Goal: Consume media (video, audio)

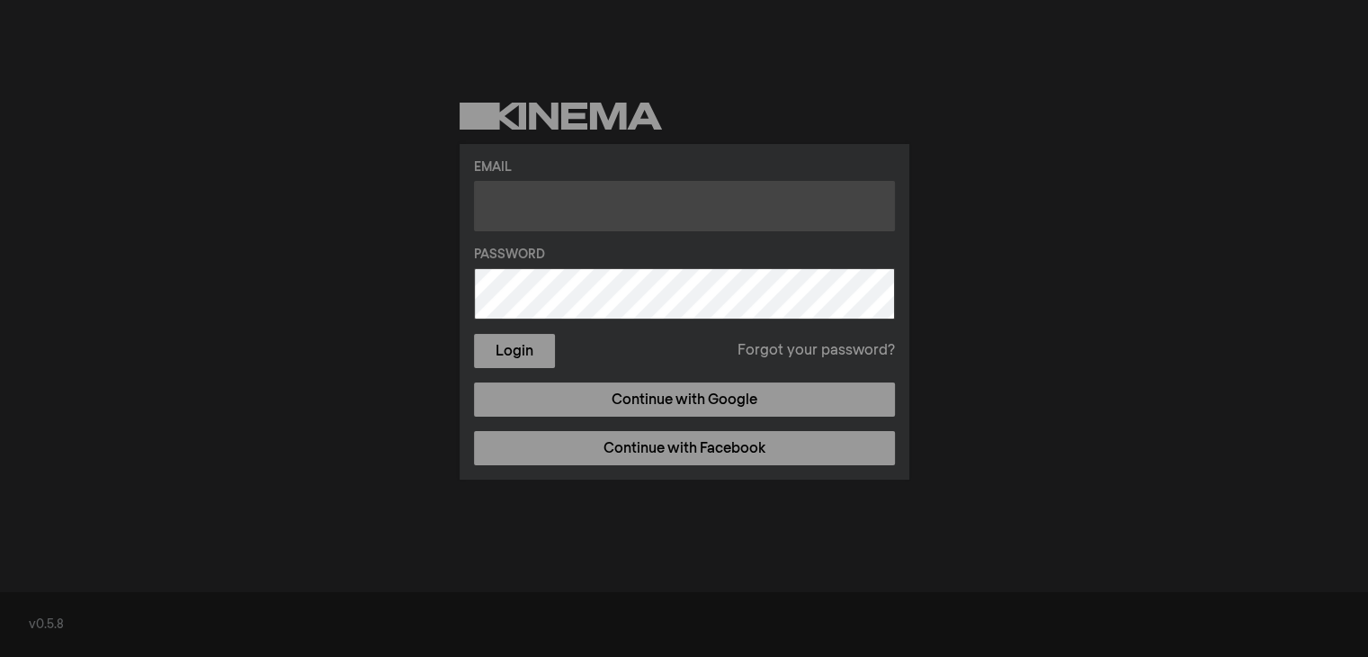
drag, startPoint x: 561, startPoint y: 204, endPoint x: 505, endPoint y: 166, distance: 68.1
click at [560, 205] on input "text" at bounding box center [684, 206] width 421 height 50
type input "tawan.lrks@gmail.com"
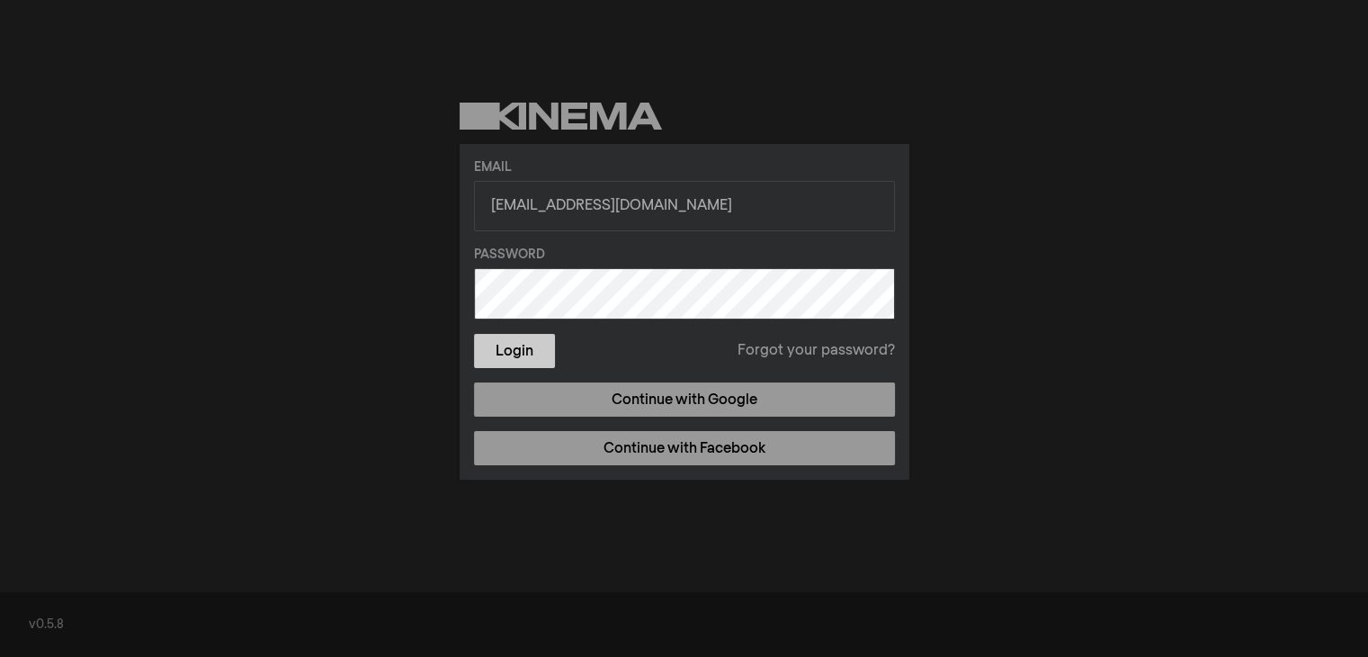
click at [522, 354] on button "Login" at bounding box center [514, 351] width 81 height 34
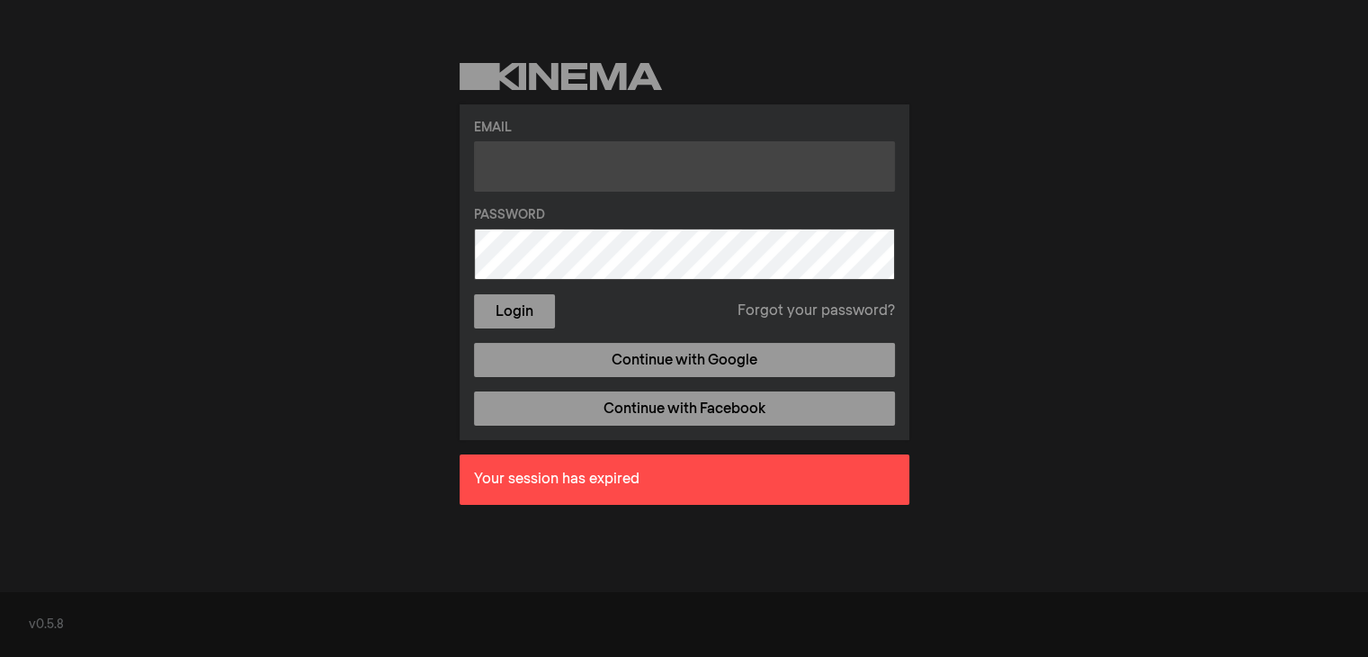
click at [615, 178] on input "text" at bounding box center [684, 166] width 421 height 50
type input "tawan.lrks@gmail.com"
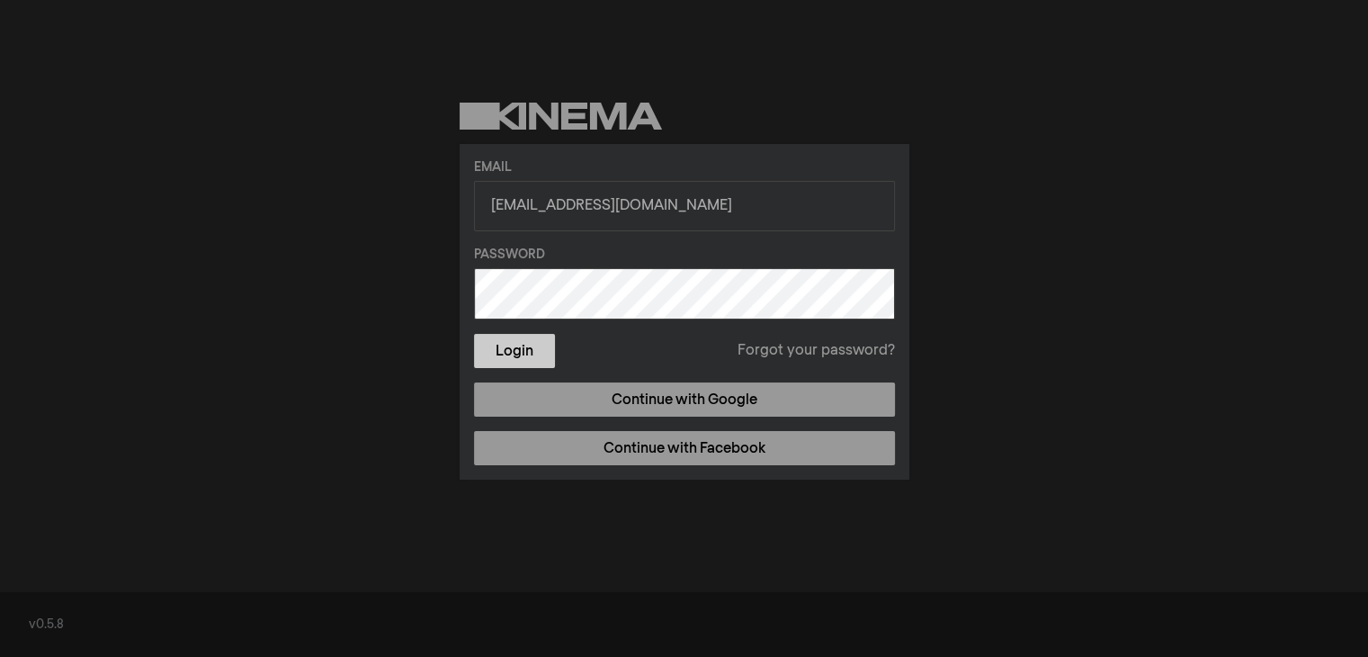
click at [551, 350] on button "Login" at bounding box center [514, 351] width 81 height 34
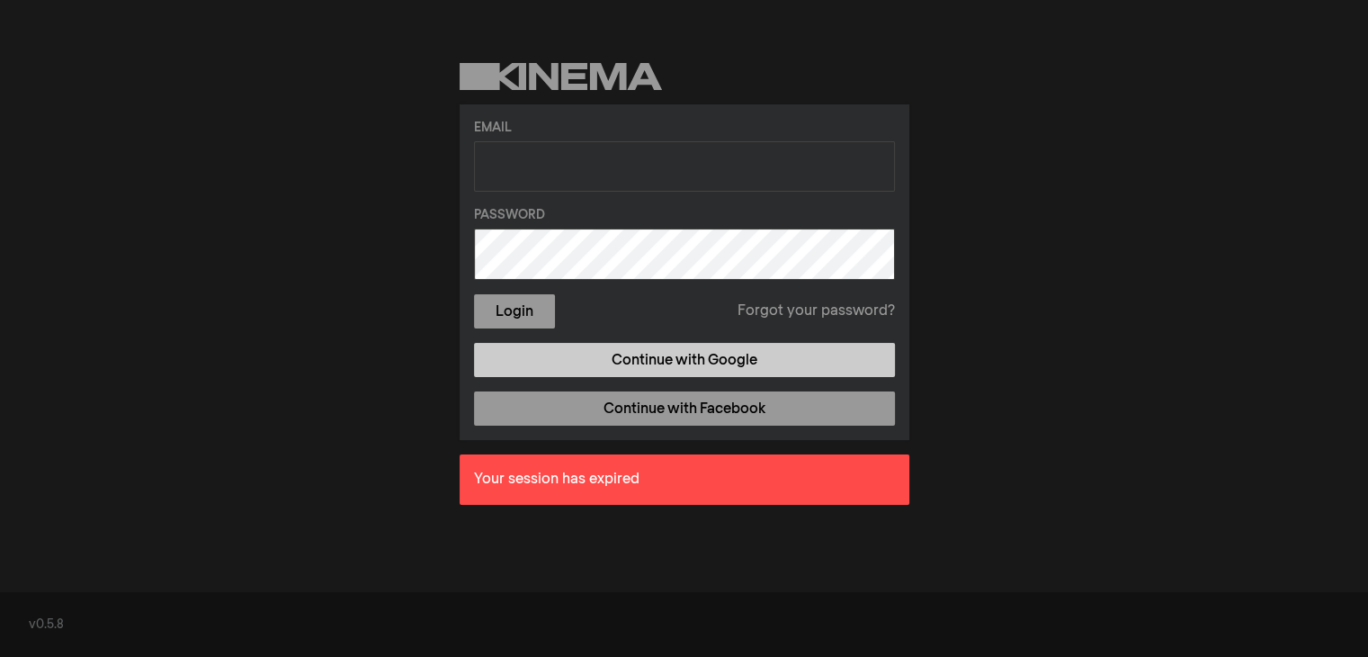
click at [685, 353] on link "Continue with Google" at bounding box center [684, 360] width 421 height 34
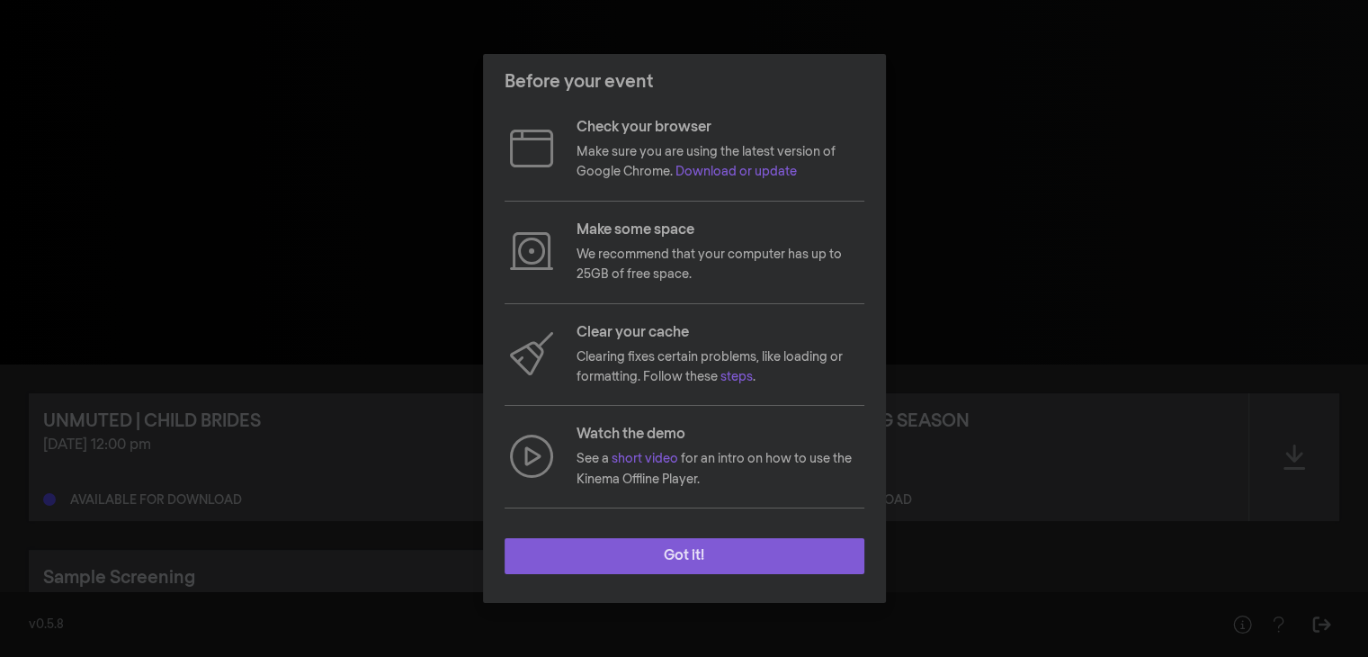
click at [732, 562] on button "Got it!" at bounding box center [685, 556] width 360 height 36
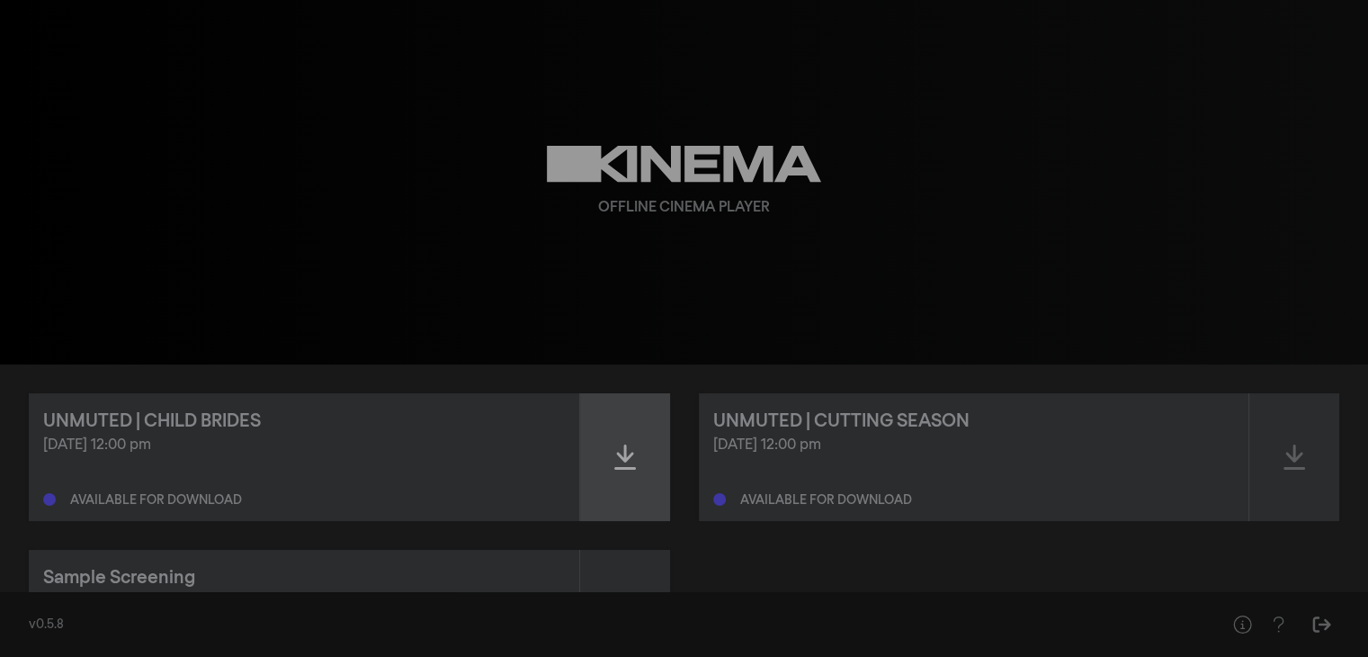
click at [623, 465] on icon at bounding box center [625, 457] width 22 height 29
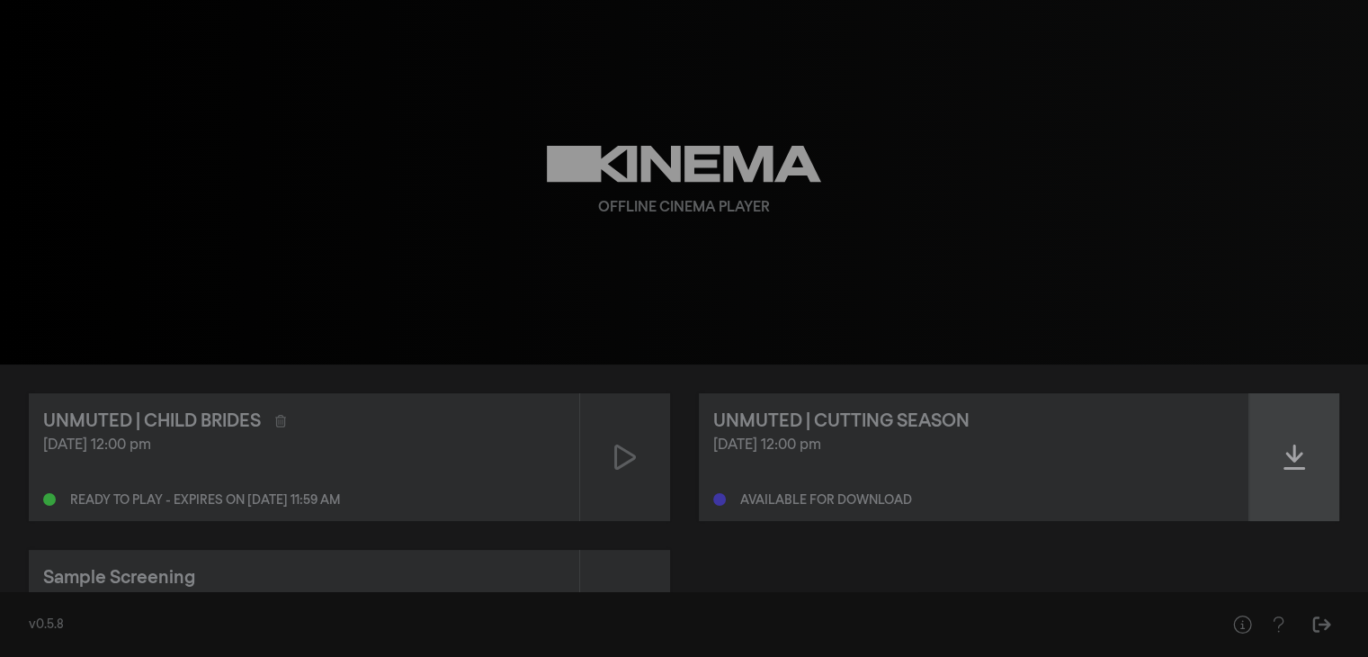
click at [1316, 470] on div at bounding box center [1295, 457] width 90 height 128
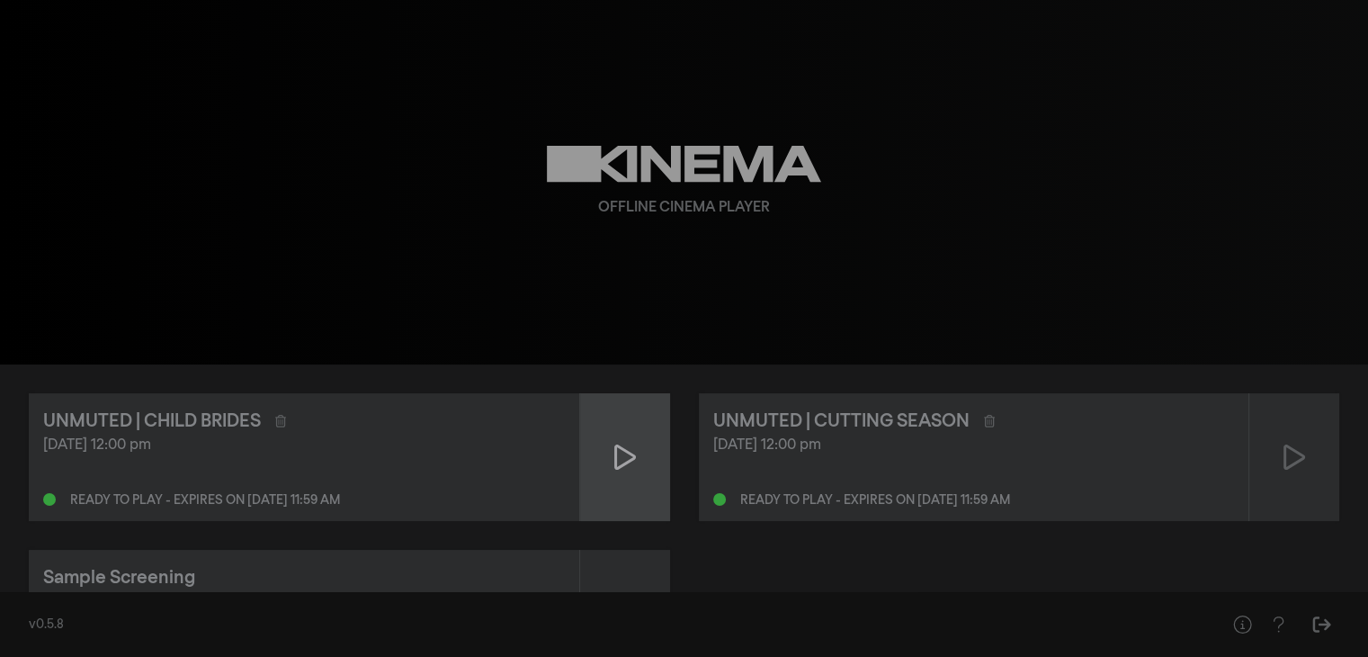
click at [633, 490] on div at bounding box center [625, 457] width 90 height 128
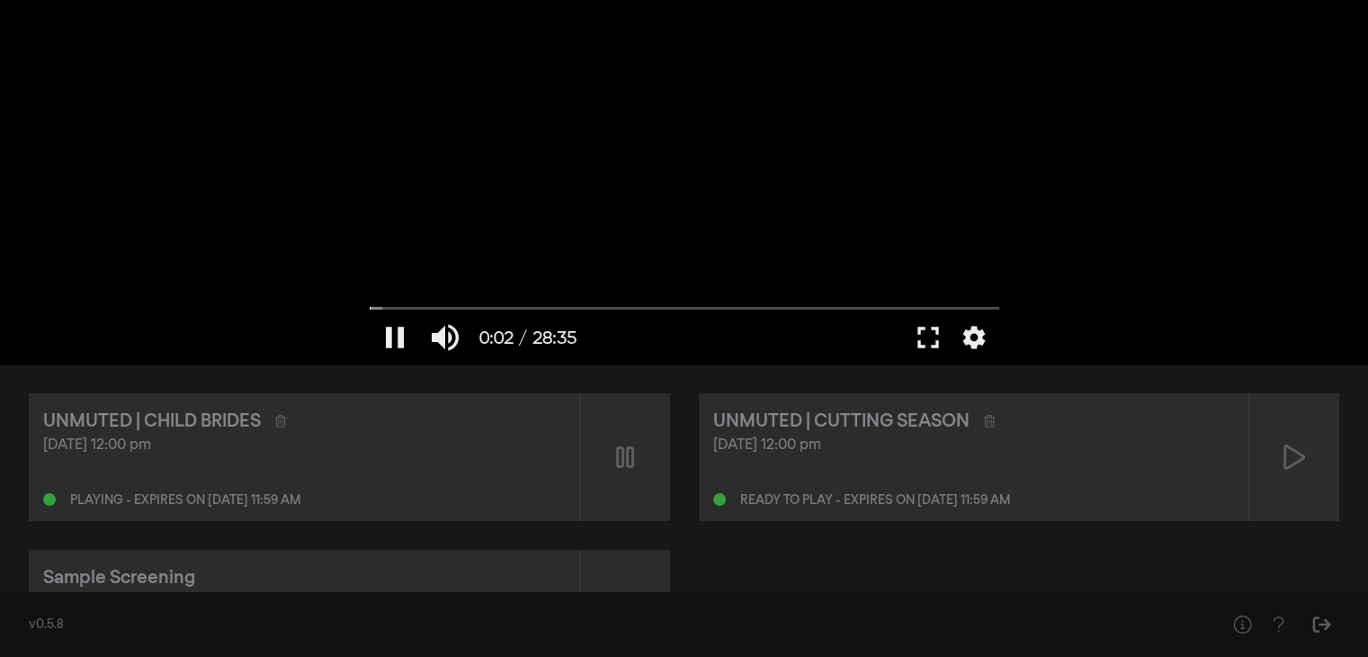
click at [558, 147] on div at bounding box center [685, 182] width 648 height 364
click at [658, 150] on div at bounding box center [685, 182] width 648 height 364
click at [632, 218] on div at bounding box center [685, 182] width 648 height 364
type input "5.356943"
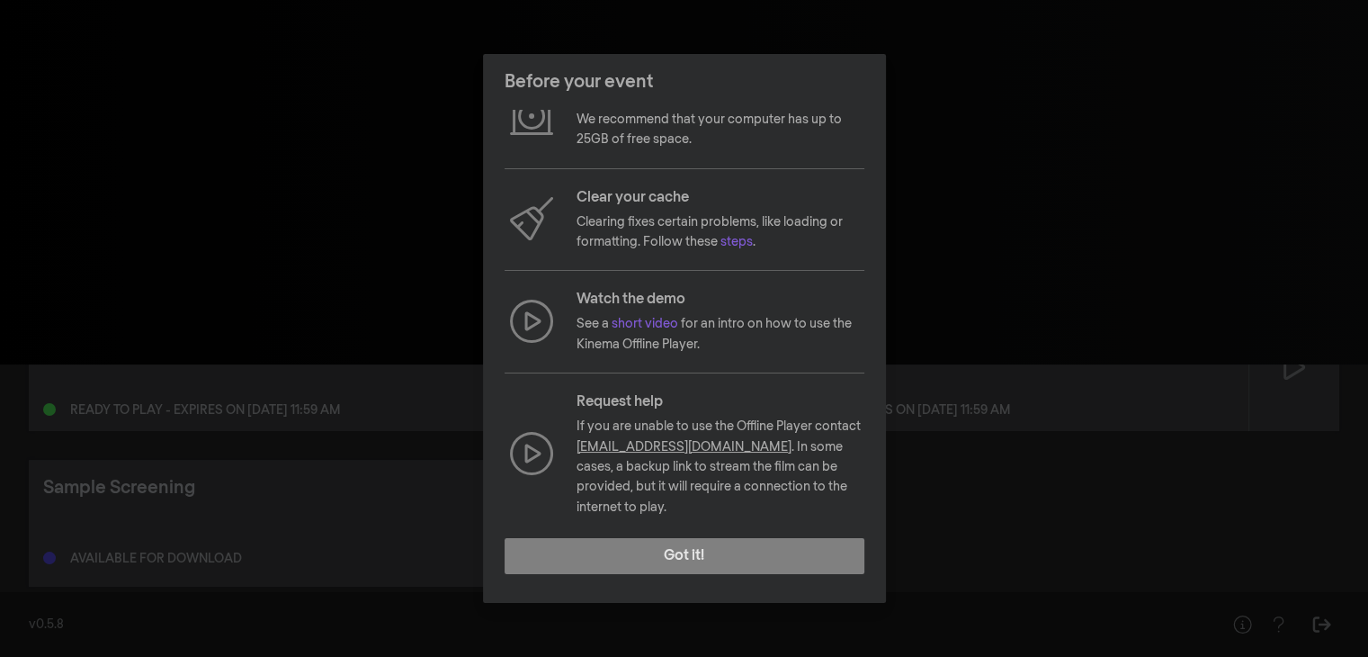
scroll to position [126, 0]
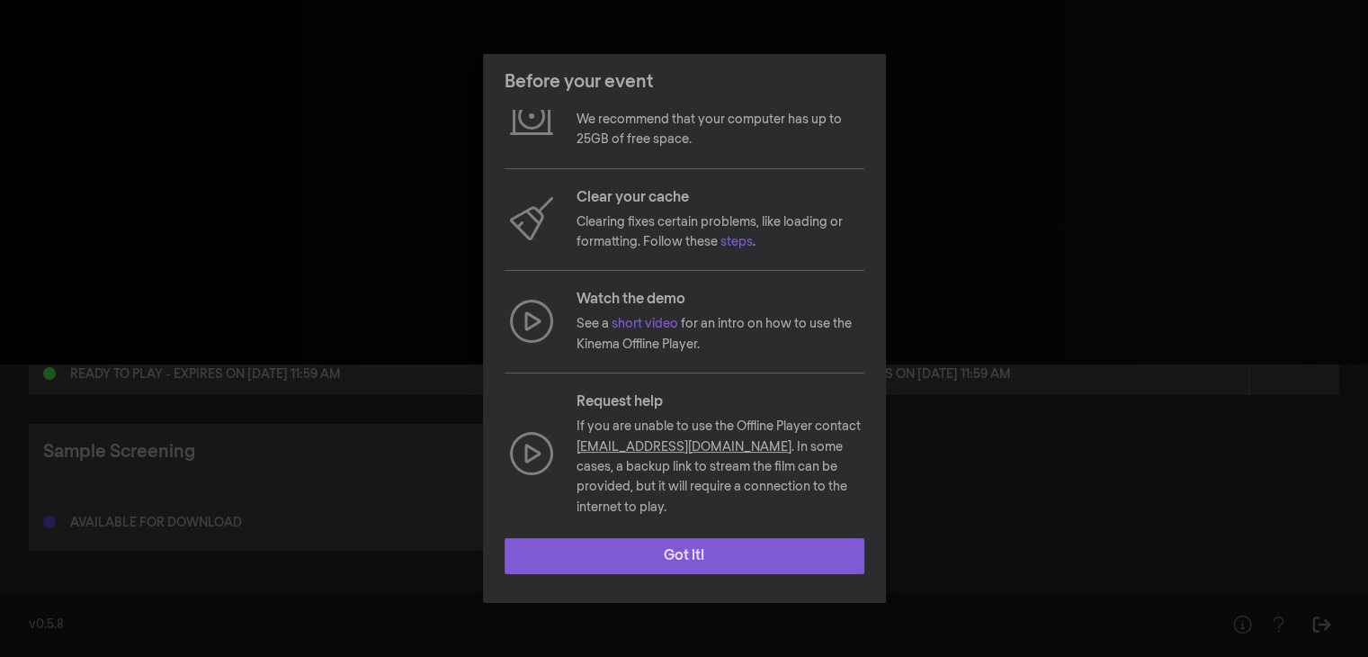
click at [718, 560] on button "Got it!" at bounding box center [685, 556] width 360 height 36
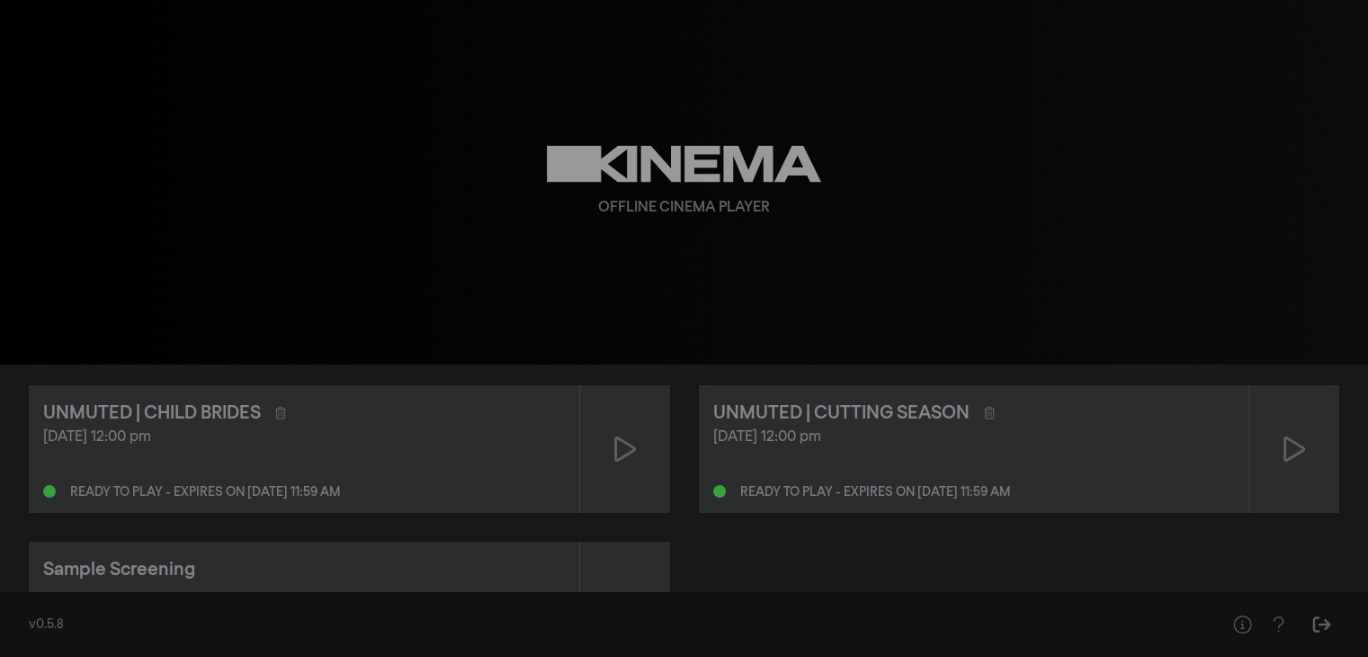
scroll to position [0, 0]
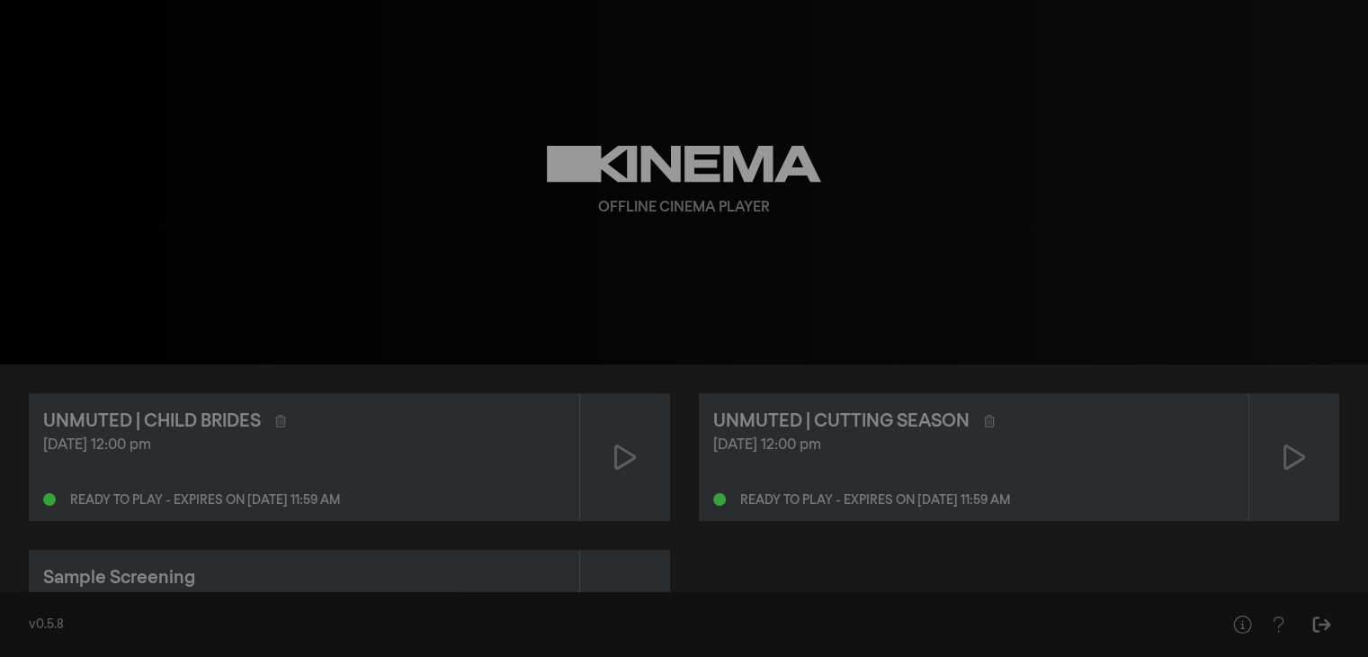
click at [676, 107] on div "Offline Cinema Player" at bounding box center [685, 182] width 648 height 364
click at [630, 454] on icon at bounding box center [625, 456] width 22 height 25
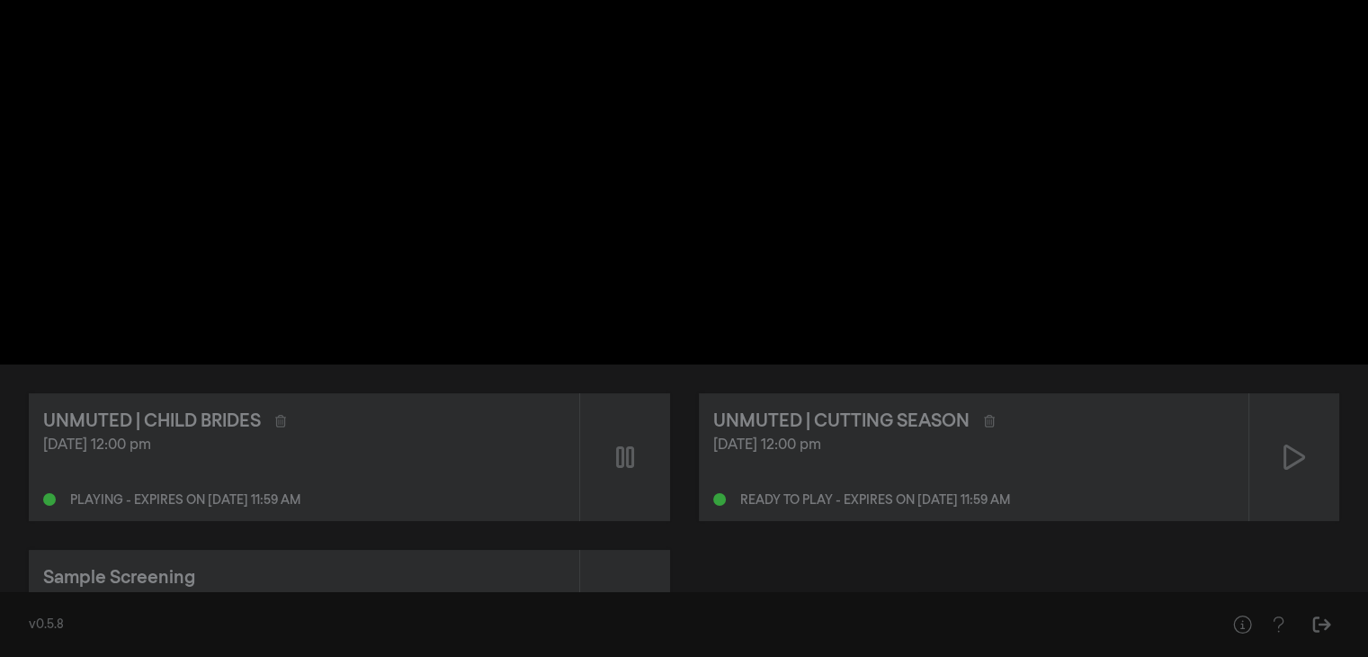
type input "0.183416"
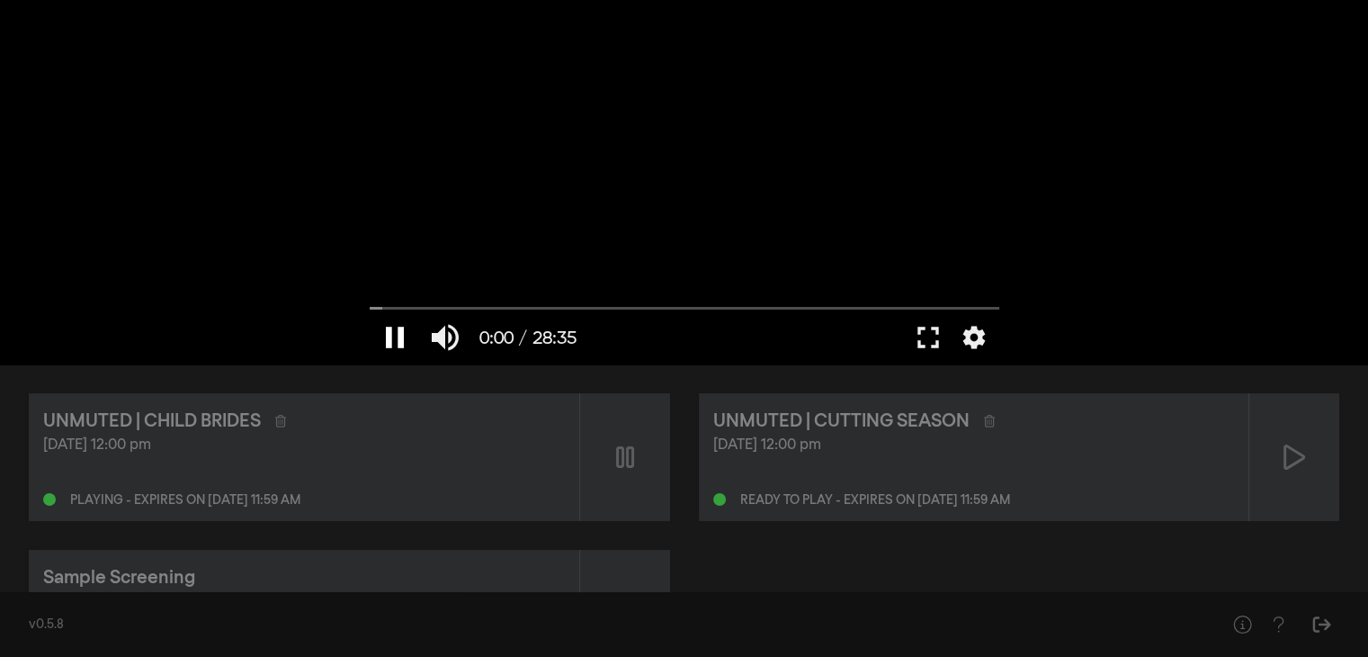
click at [399, 331] on button "pause" at bounding box center [395, 337] width 50 height 54
click at [397, 336] on button "play_arrow" at bounding box center [395, 337] width 50 height 54
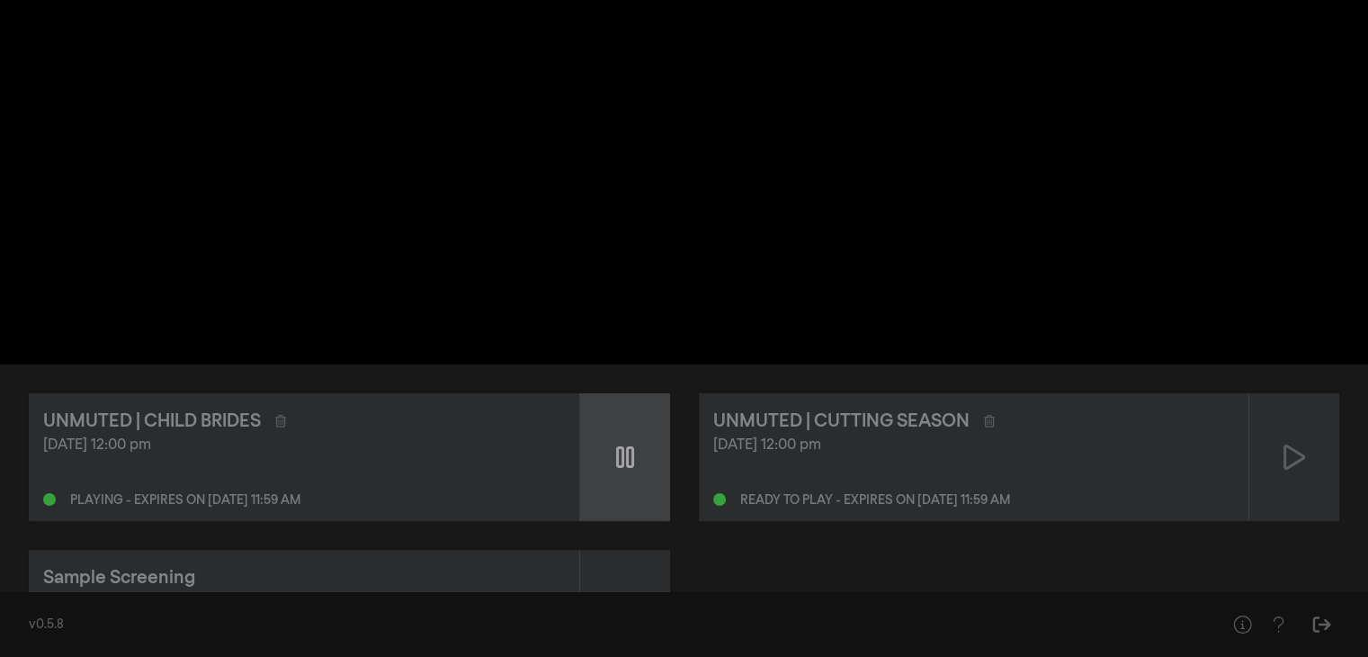
click at [632, 441] on div at bounding box center [625, 457] width 90 height 128
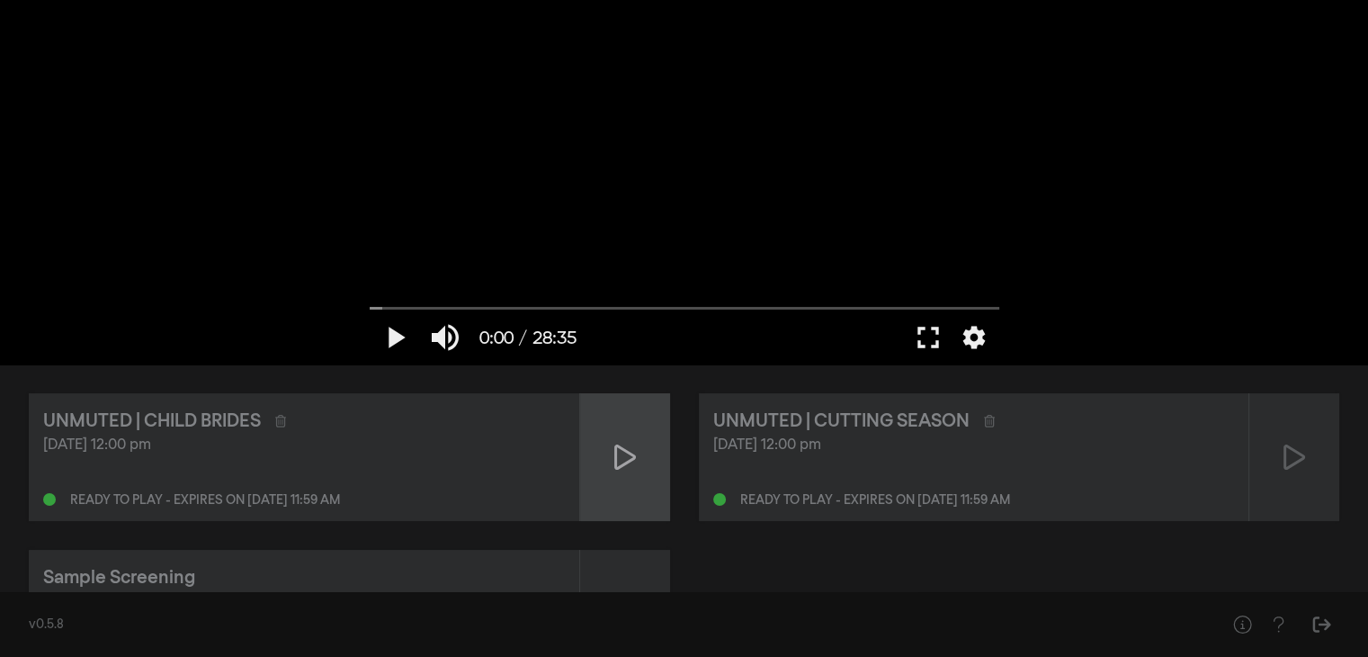
click at [623, 452] on icon at bounding box center [625, 457] width 22 height 29
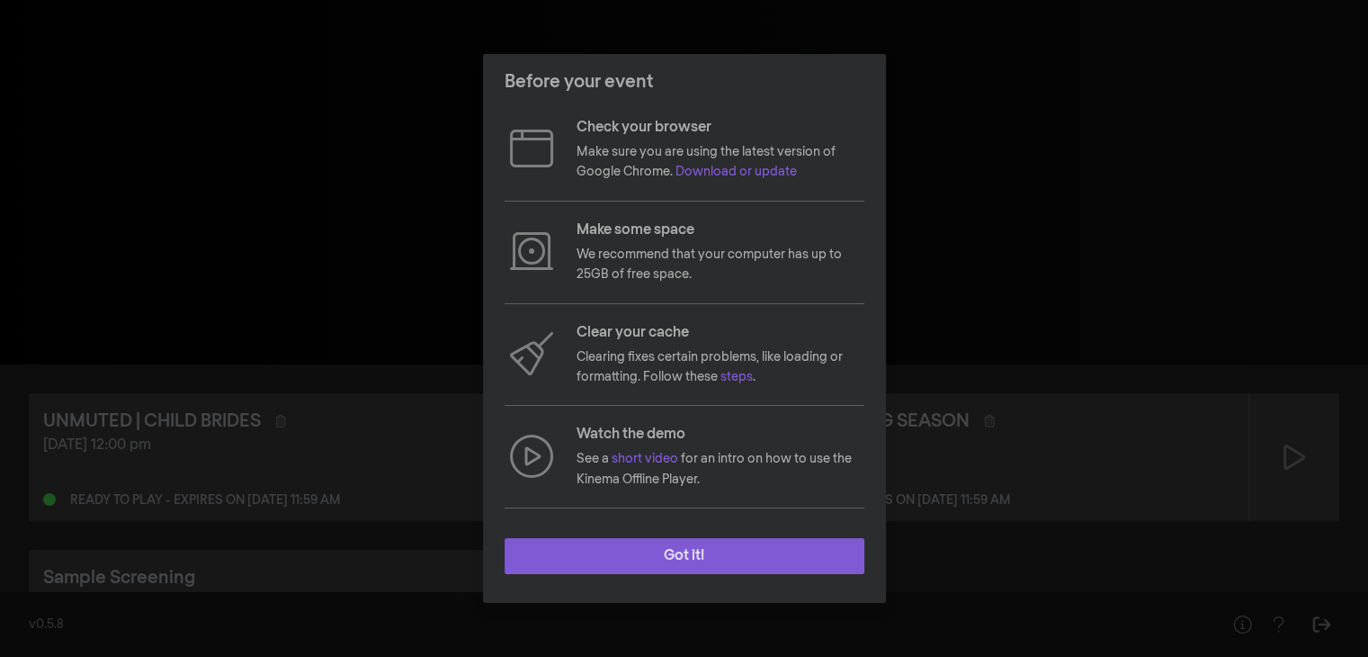
click at [675, 545] on button "Got it!" at bounding box center [685, 556] width 360 height 36
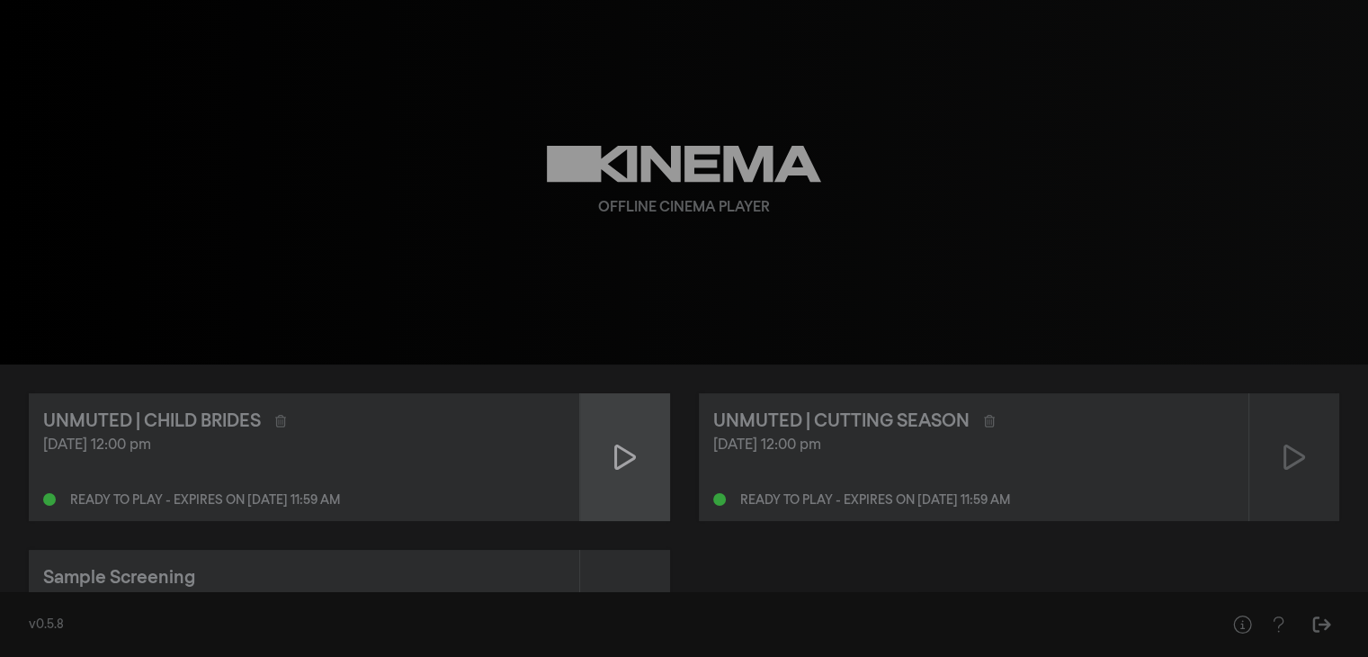
click at [638, 472] on div at bounding box center [625, 457] width 90 height 128
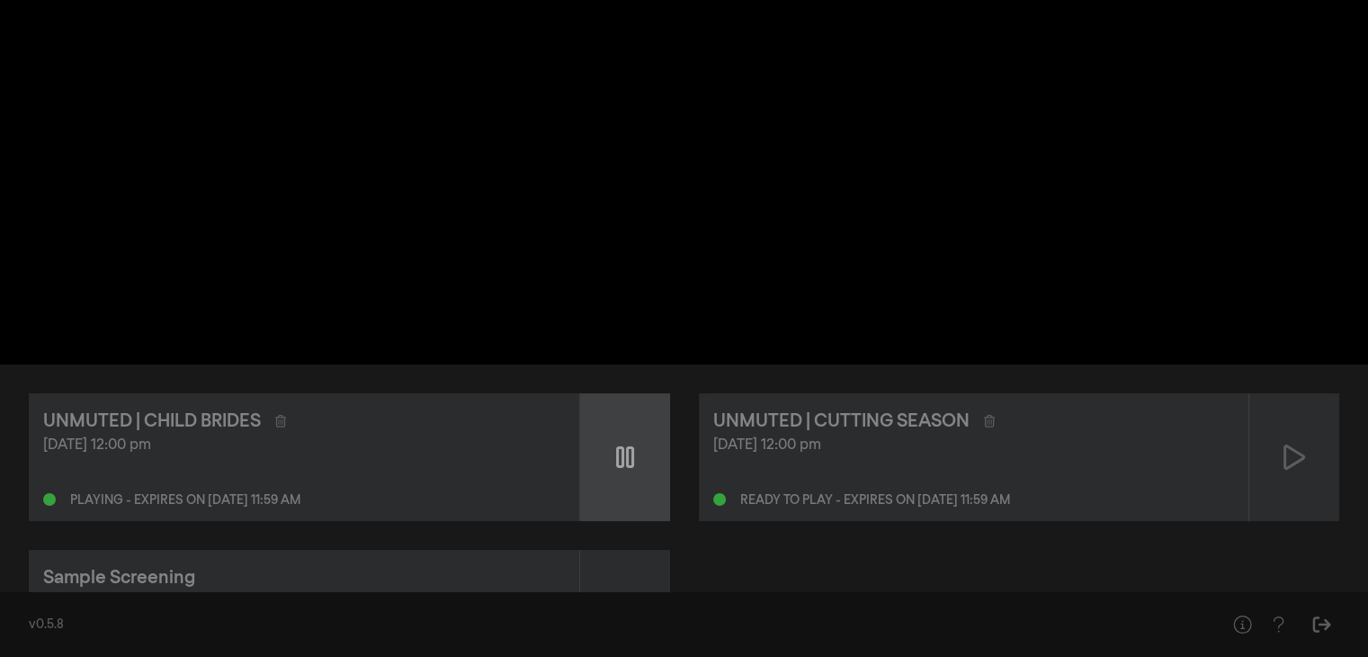
click at [641, 448] on div at bounding box center [625, 457] width 90 height 128
type input "15.708672"
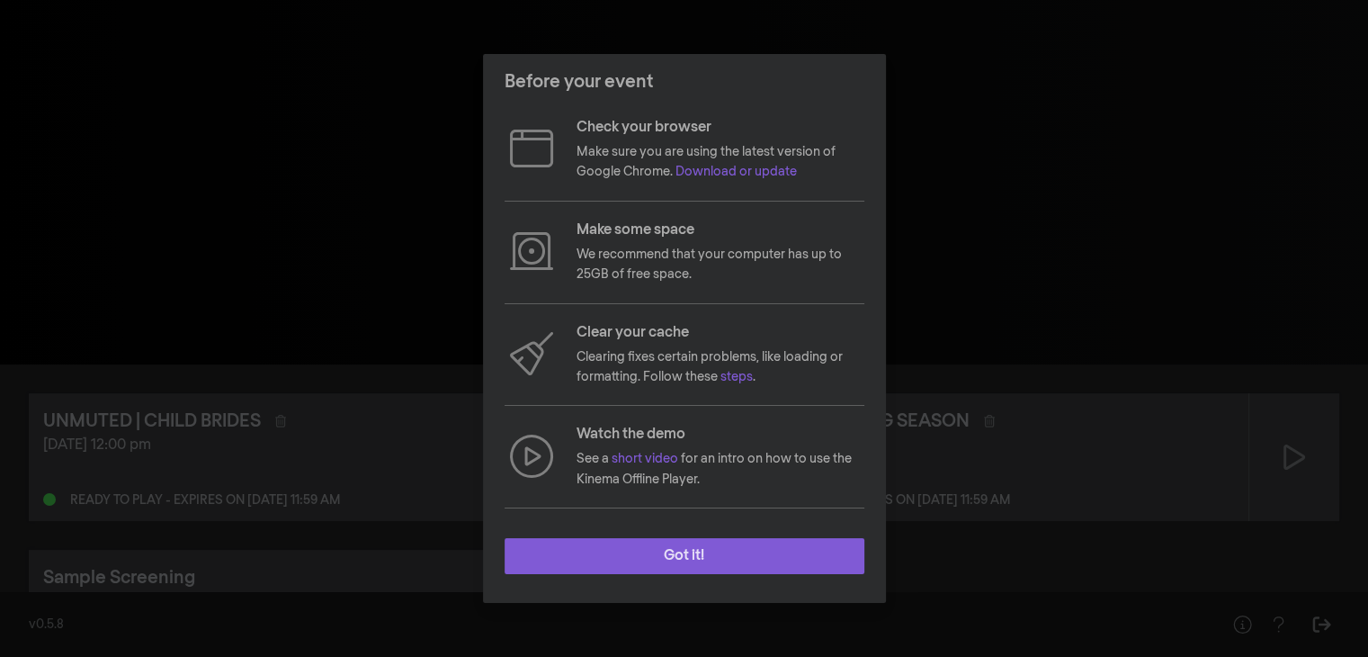
click at [631, 562] on button "Got it!" at bounding box center [685, 556] width 360 height 36
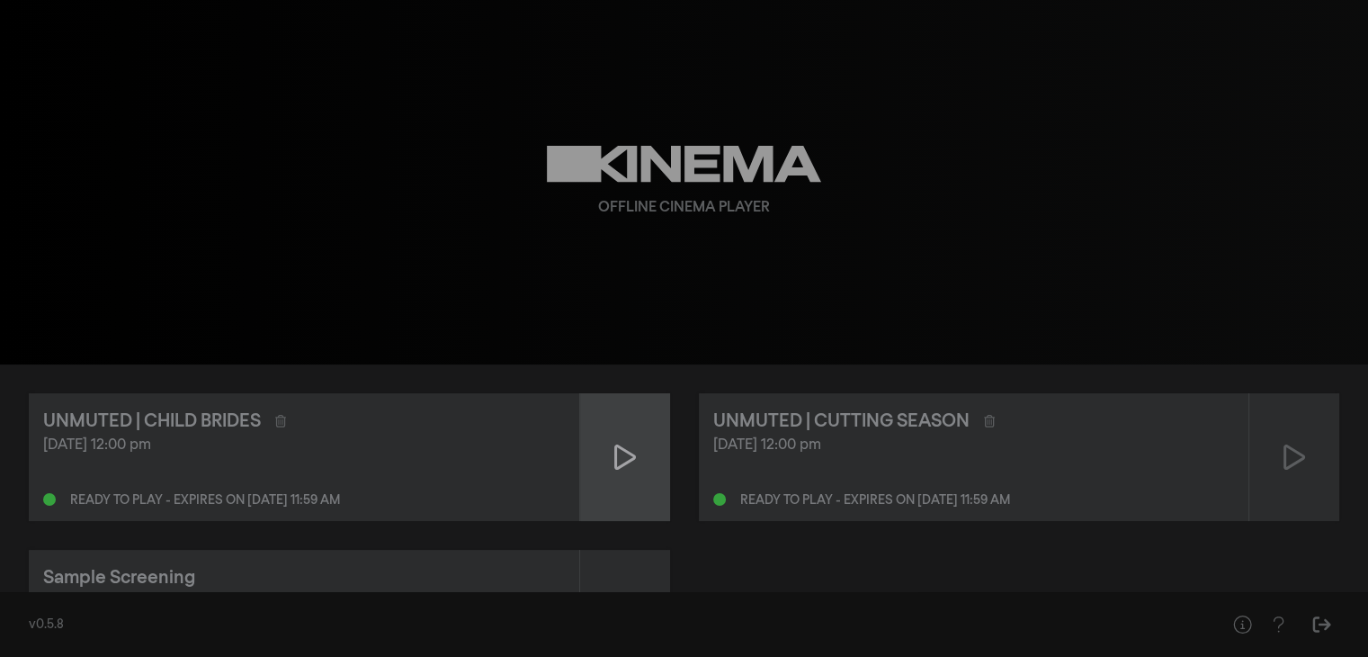
click at [632, 475] on div at bounding box center [625, 457] width 90 height 128
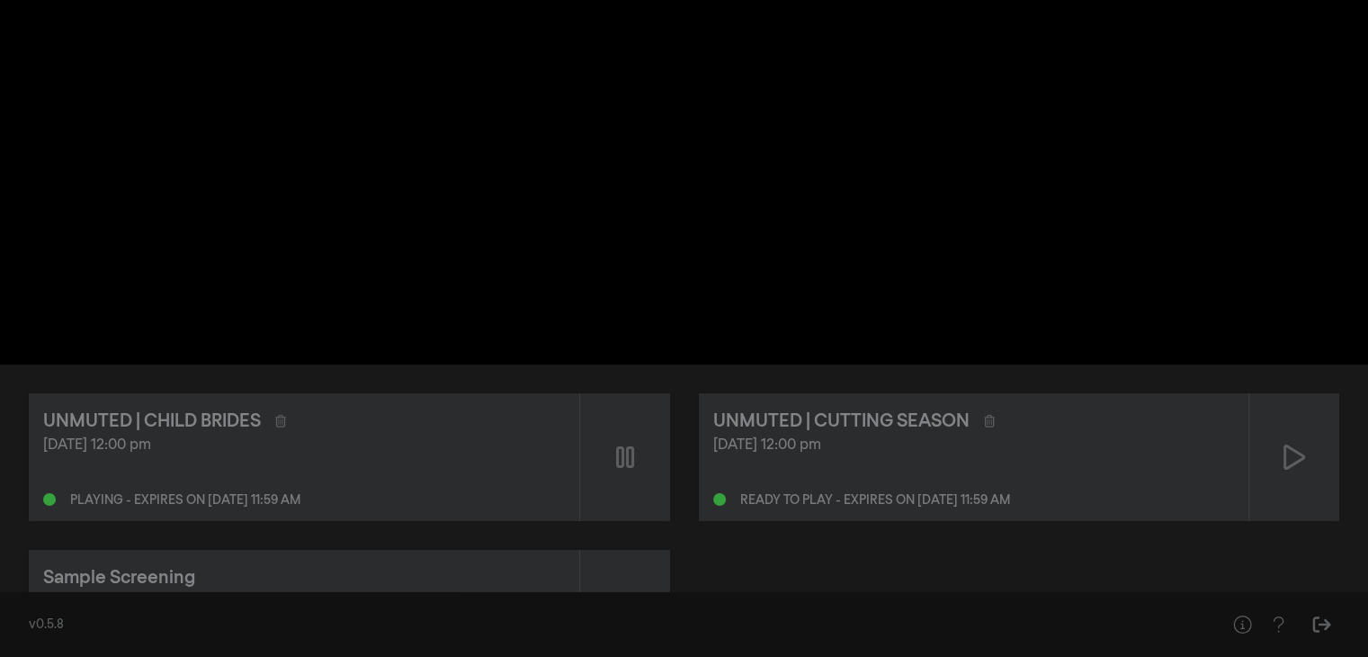
scroll to position [126, 0]
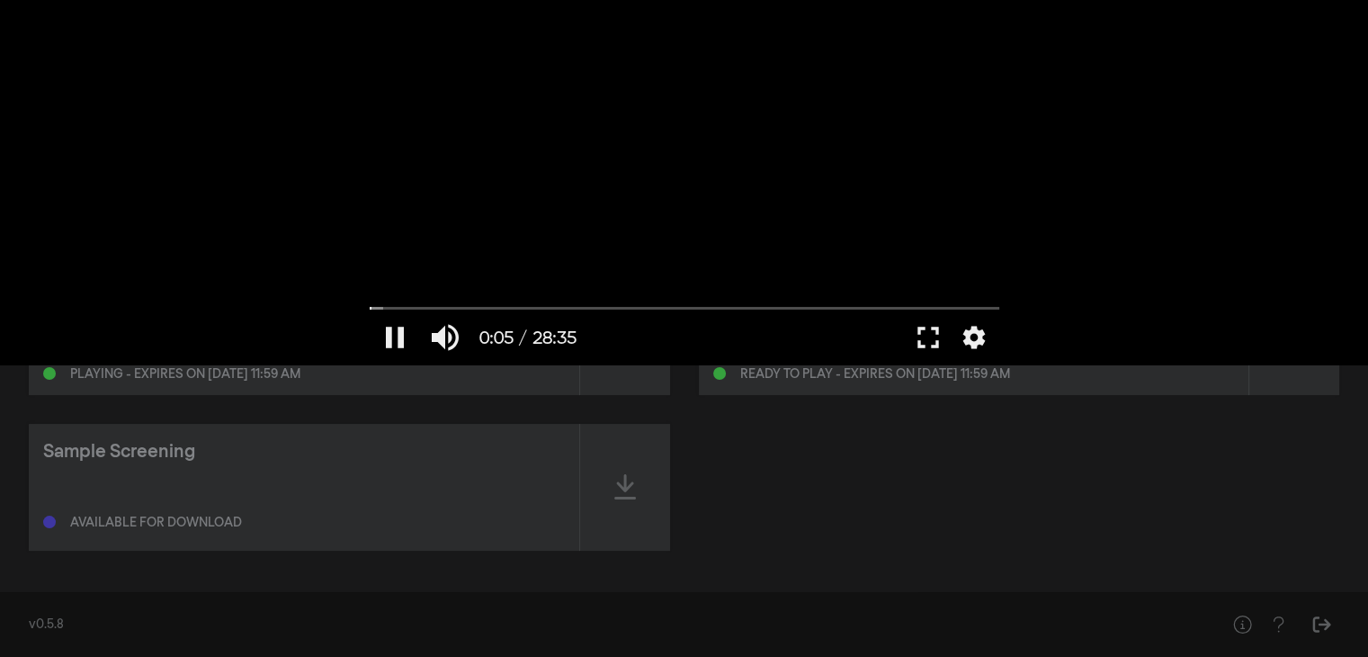
click at [687, 264] on div at bounding box center [685, 182] width 648 height 364
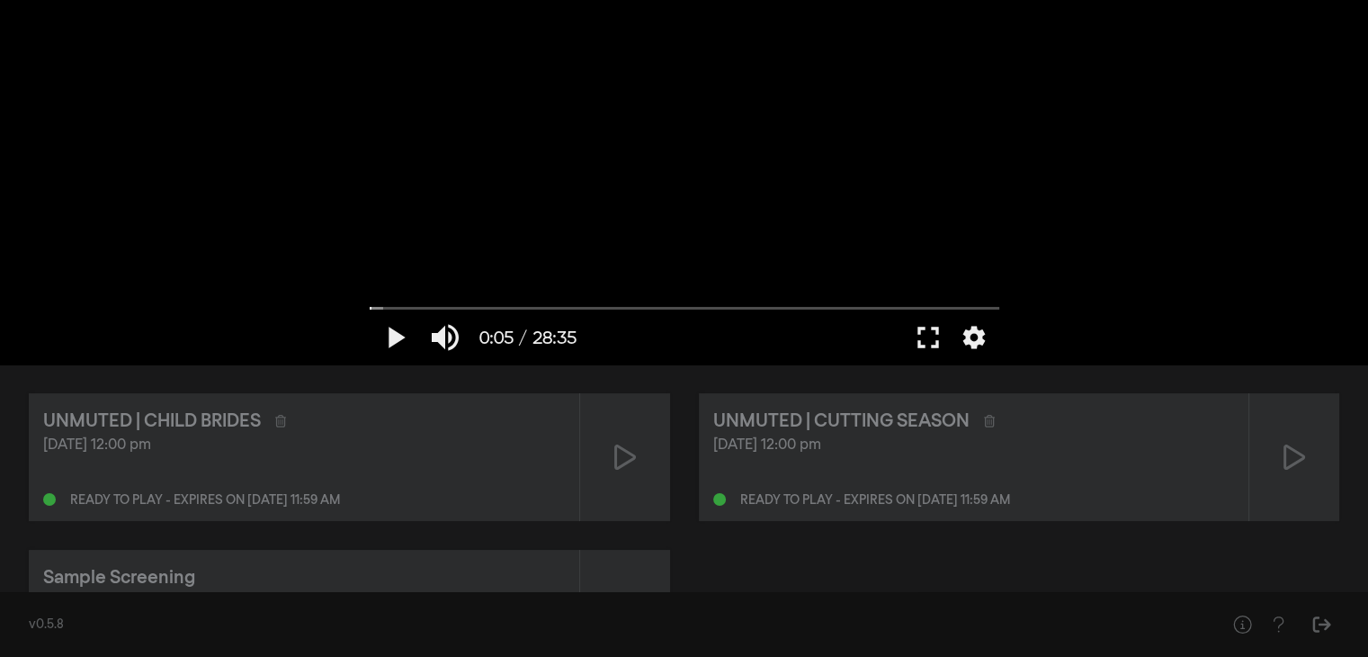
click at [881, 106] on div at bounding box center [685, 182] width 648 height 364
click at [824, 131] on div at bounding box center [685, 182] width 648 height 364
type input "6.829704"
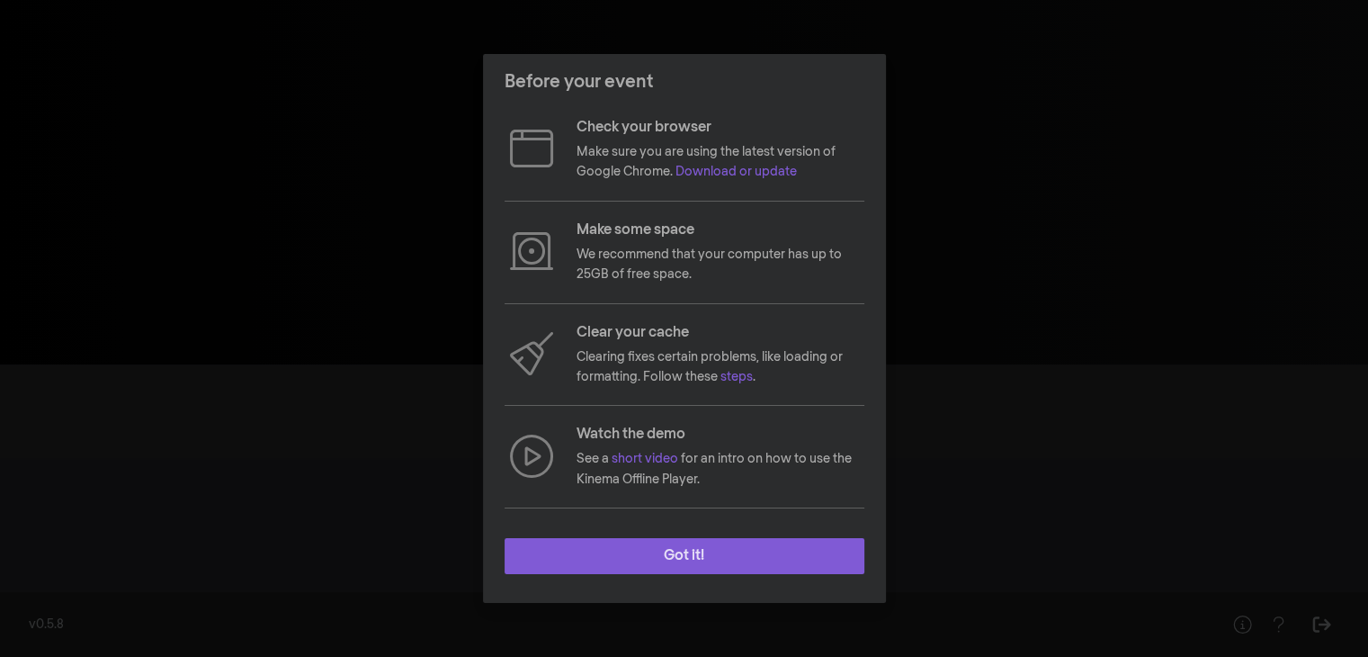
click at [680, 561] on button "Got it!" at bounding box center [685, 556] width 360 height 36
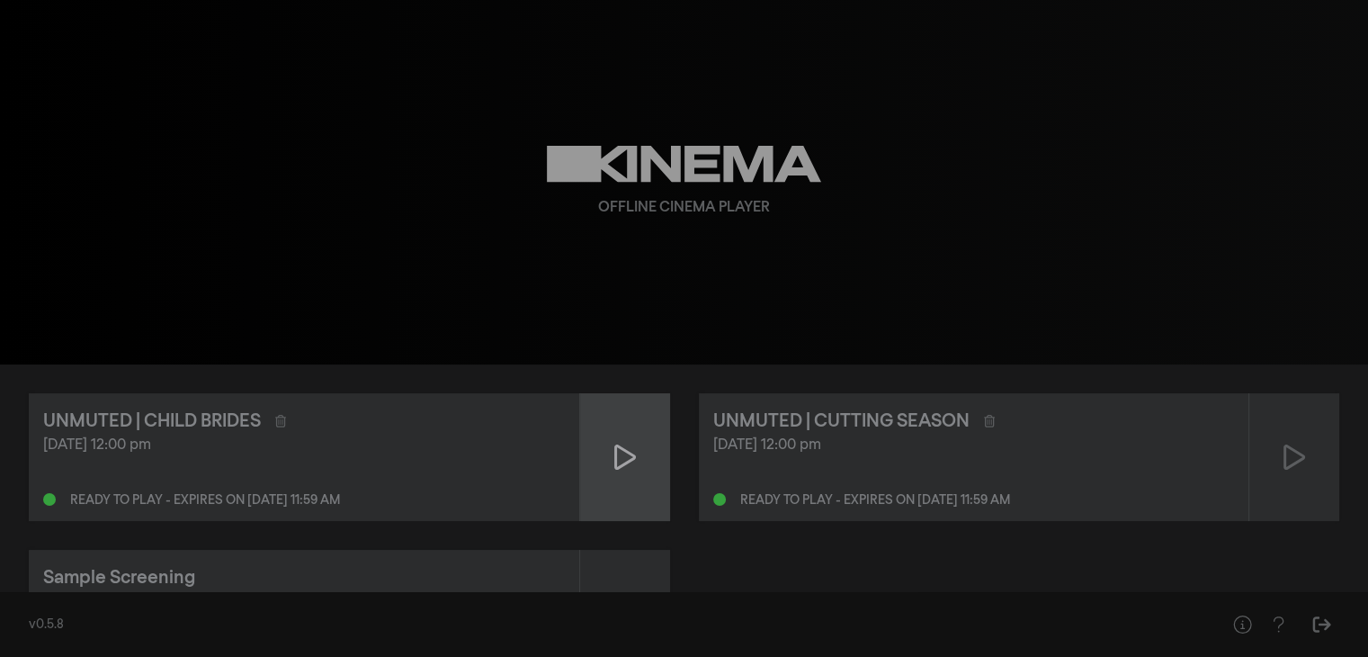
click at [624, 467] on icon at bounding box center [625, 457] width 22 height 29
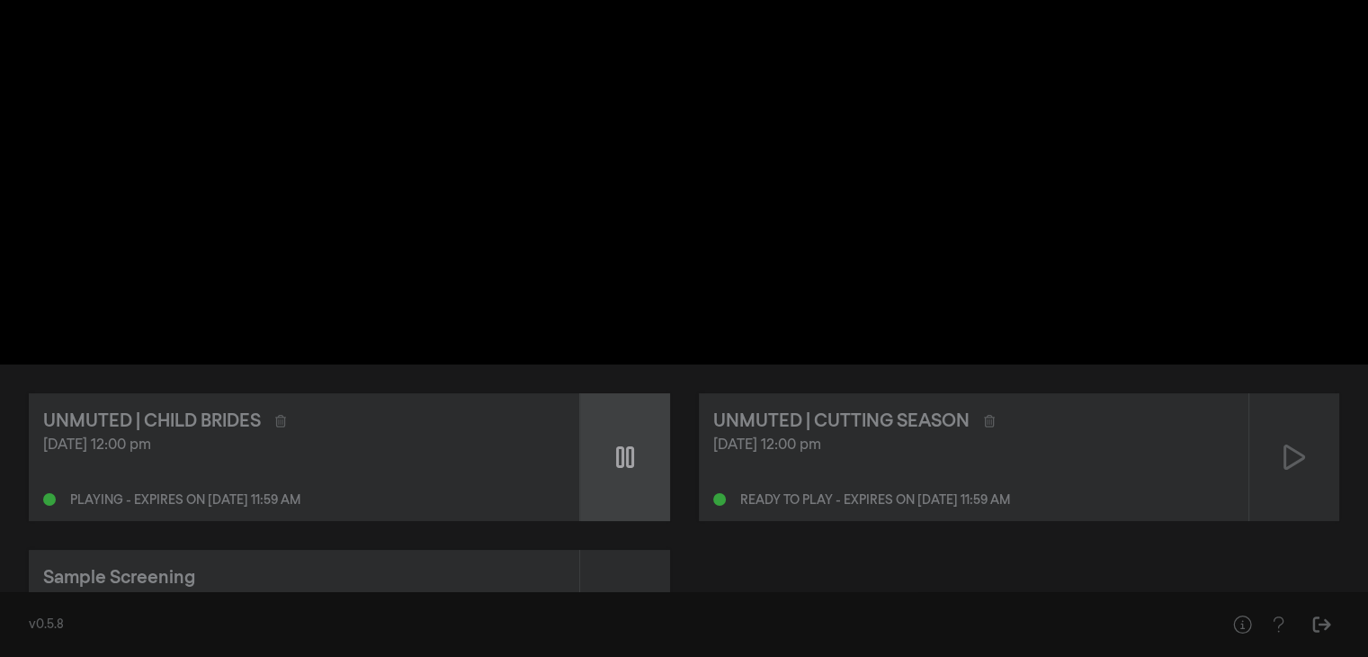
click at [616, 455] on icon at bounding box center [625, 457] width 18 height 22
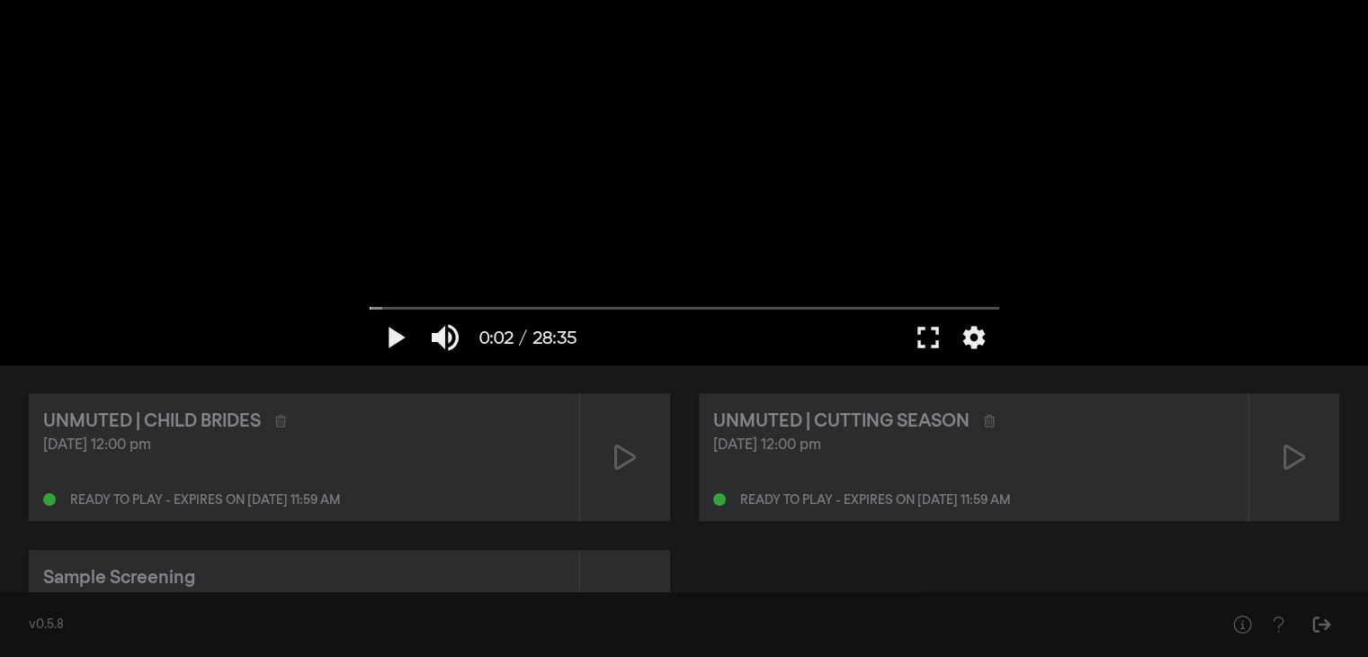
click at [665, 228] on div at bounding box center [685, 182] width 648 height 364
click at [705, 113] on div at bounding box center [685, 182] width 648 height 364
type input "8.036671"
